Goal: Transaction & Acquisition: Book appointment/travel/reservation

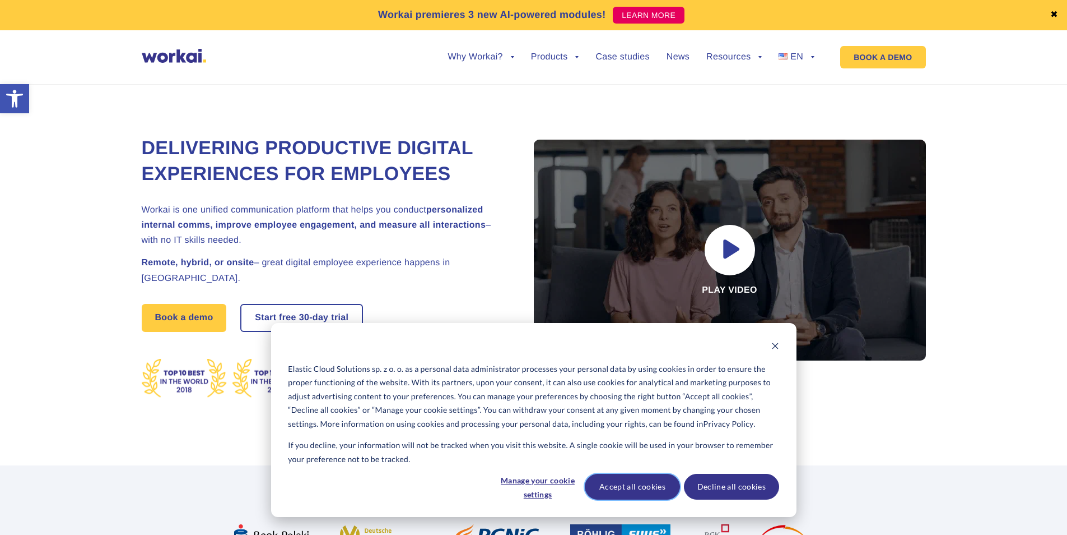
click at [588, 484] on button "Accept all cookies" at bounding box center [632, 487] width 95 height 26
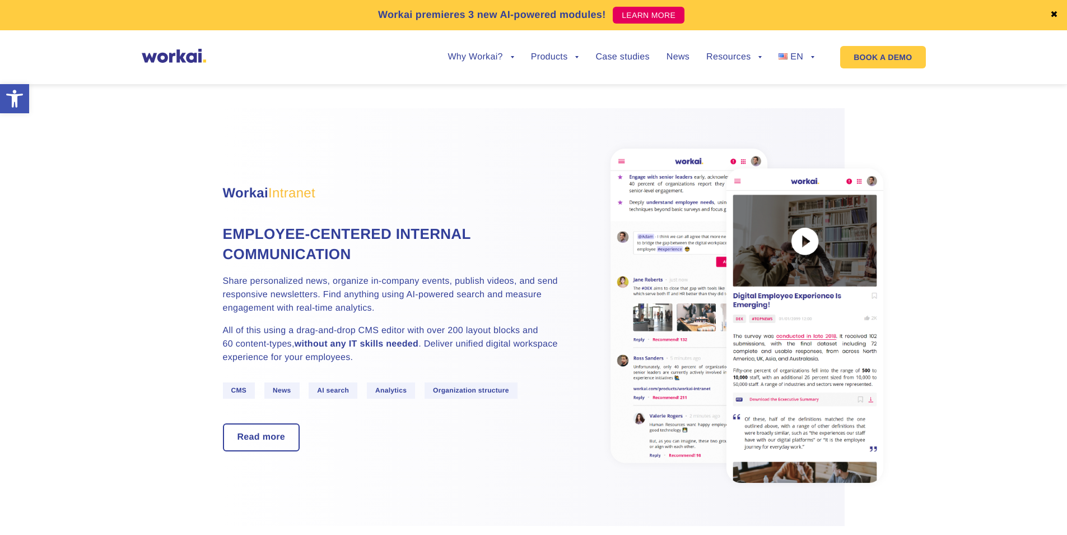
scroll to position [616, 0]
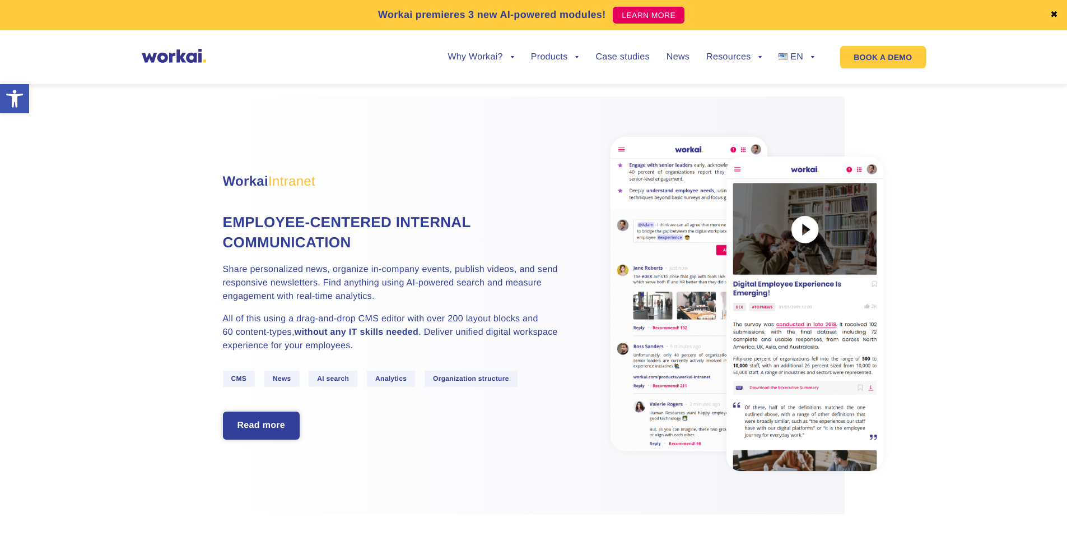
click at [272, 417] on link "Read more" at bounding box center [261, 425] width 75 height 26
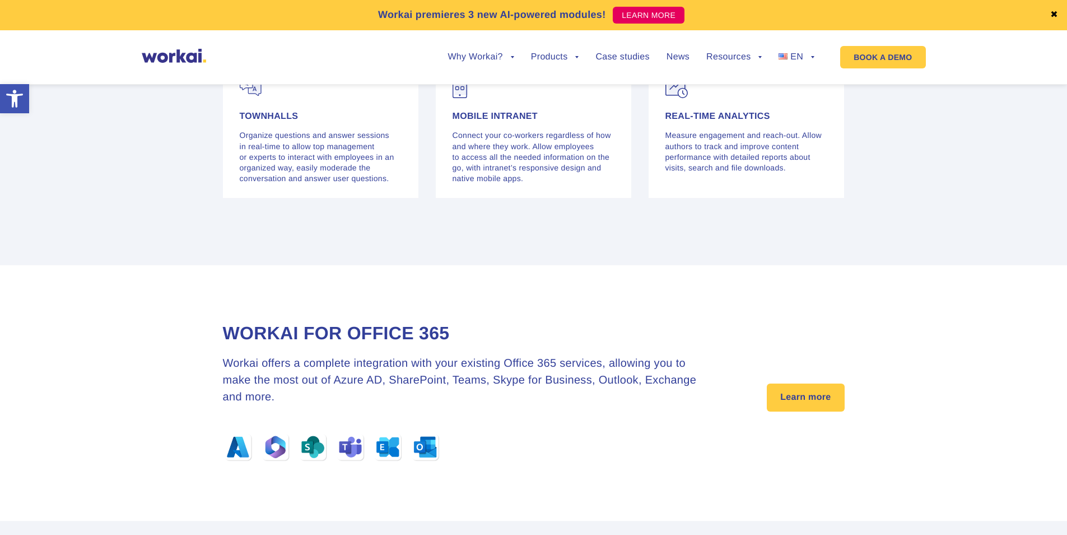
scroll to position [3306, 0]
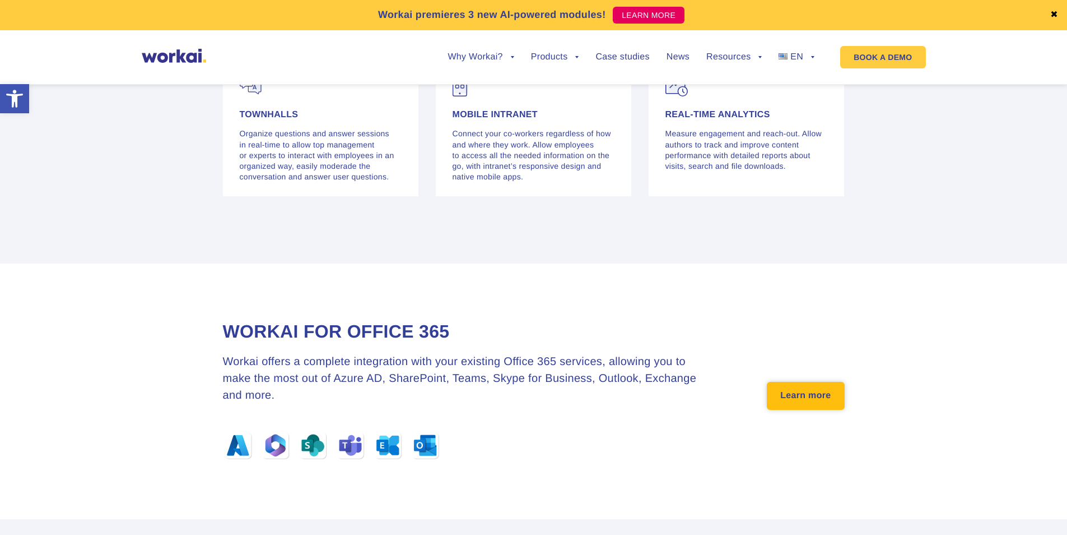
click at [795, 392] on link "Learn more" at bounding box center [805, 396] width 77 height 28
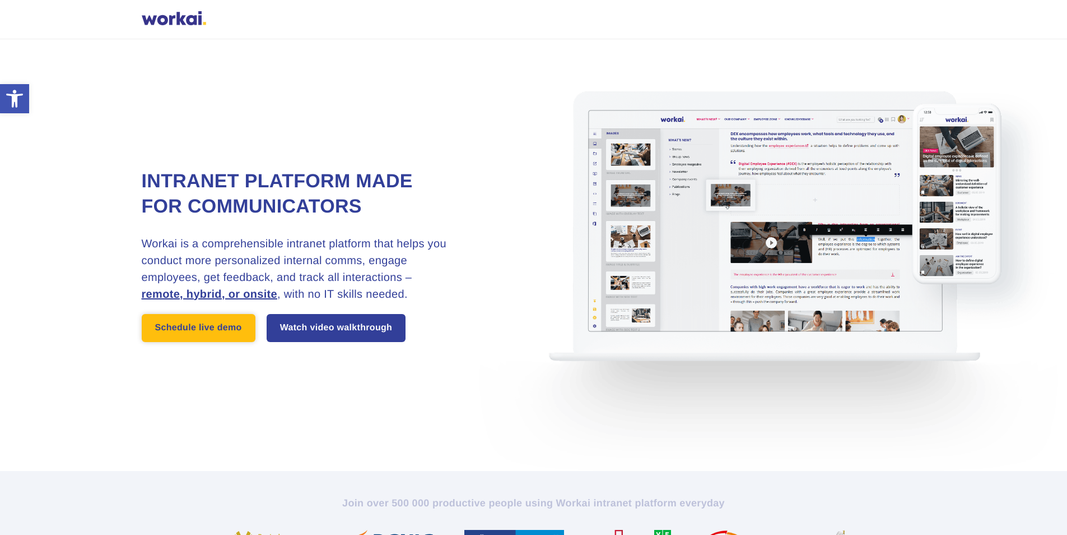
click at [149, 332] on link "Schedule live demo" at bounding box center [199, 328] width 114 height 28
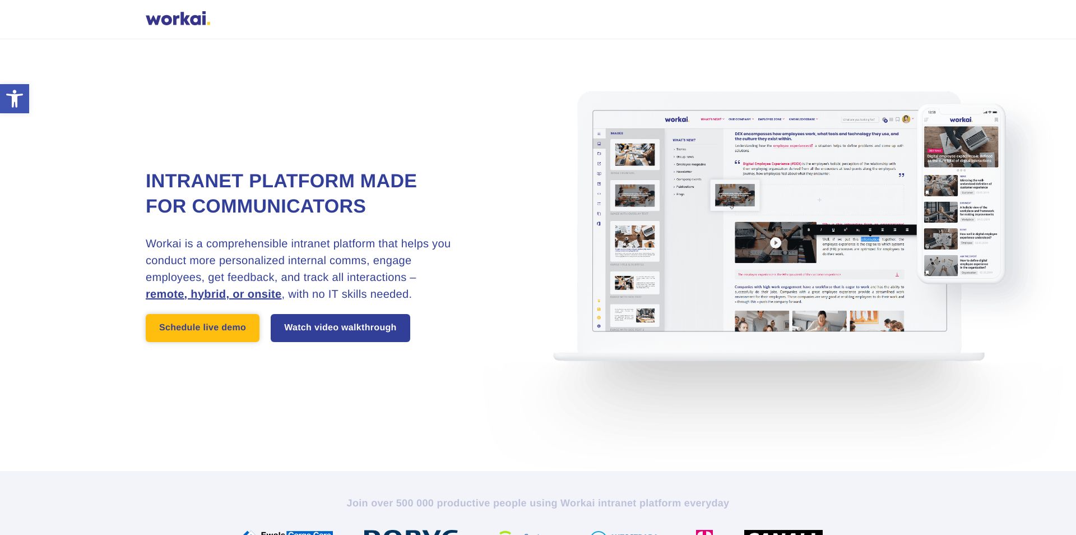
click at [169, 329] on link "Schedule live demo" at bounding box center [203, 328] width 114 height 28
click at [256, 338] on link "Schedule live demo" at bounding box center [203, 328] width 114 height 28
